Goal: Complete application form: Complete application form

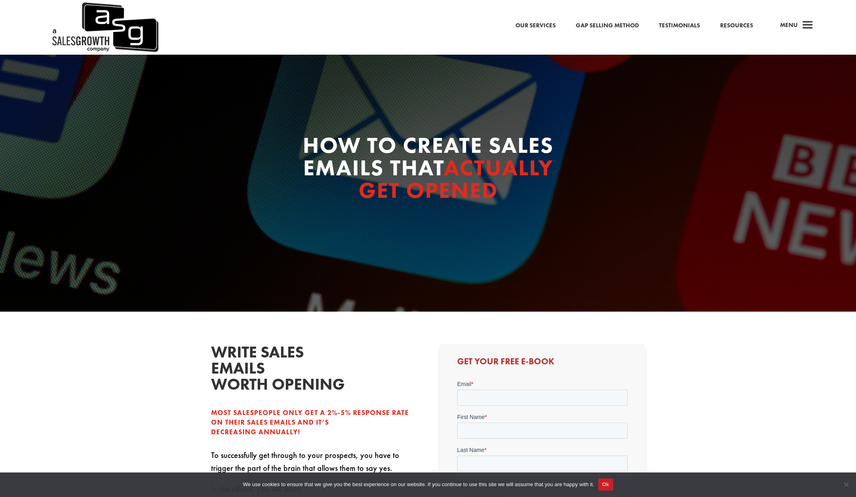
scroll to position [211, 0]
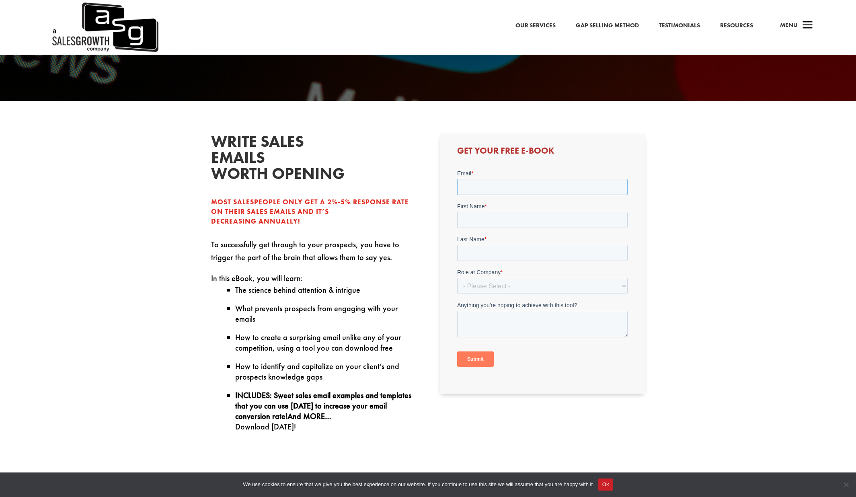
click at [532, 190] on input "Email *" at bounding box center [542, 187] width 171 height 16
type input "[PERSON_NAME][EMAIL_ADDRESS][DOMAIN_NAME]"
type input "[PERSON_NAME]"
click at [529, 282] on select "- Please Select - C-Level (CRO, CSO, etc) Senior Leadership (VP of Sales, VP of…" at bounding box center [542, 285] width 171 height 16
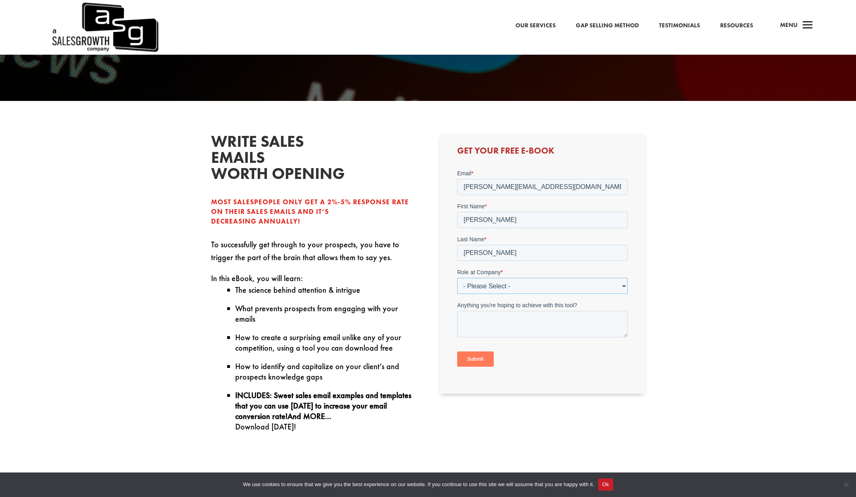
select select "C-Level (CRO, CSO, etc)"
click at [457, 277] on select "- Please Select - C-Level (CRO, CSO, etc) Senior Leadership (VP of Sales, VP of…" at bounding box center [542, 285] width 171 height 16
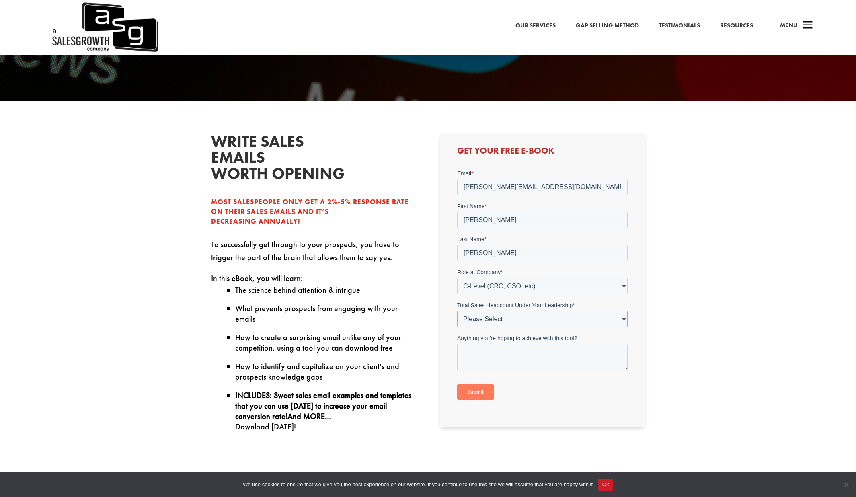
click at [517, 317] on select "Please Select Just Me 1-9 [PHONE_NUMBER] [PHONE_NUMBER]+" at bounding box center [542, 318] width 171 height 16
select select "Just Me"
click at [457, 310] on select "Please Select Just Me 1-9 [PHONE_NUMBER] [PHONE_NUMBER]+" at bounding box center [542, 318] width 171 height 16
click at [485, 390] on input "Submit" at bounding box center [475, 391] width 37 height 15
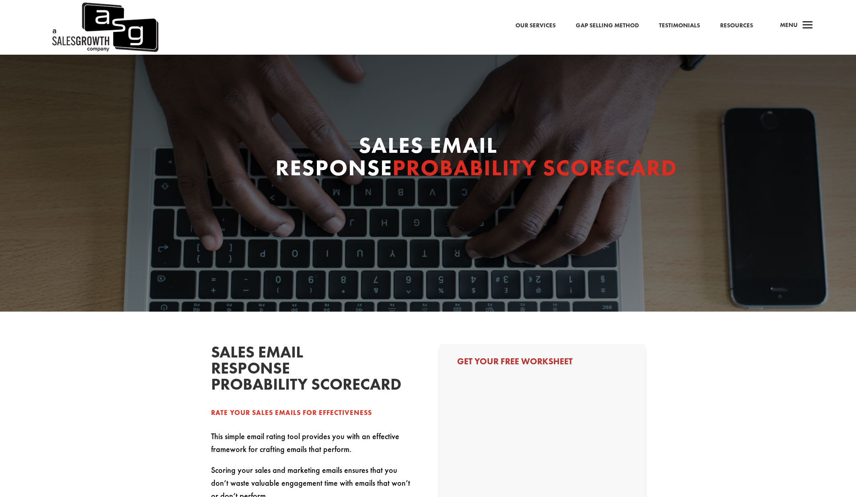
select select "C-Level (CRO, CSO, etc)"
select select "Just Me"
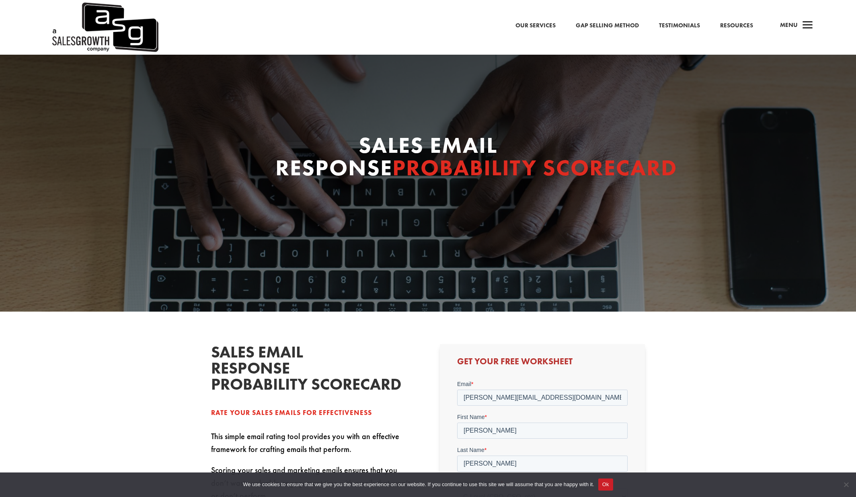
scroll to position [181, 0]
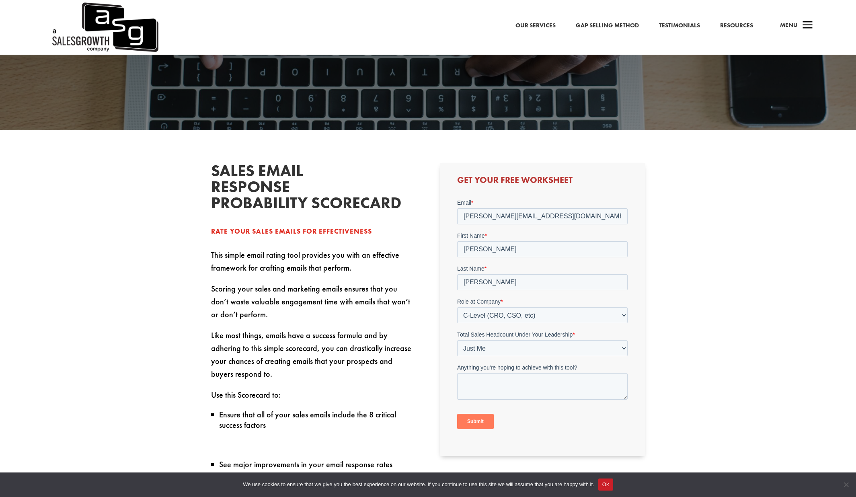
click at [483, 426] on input "Submit" at bounding box center [475, 420] width 37 height 15
